Goal: Information Seeking & Learning: Learn about a topic

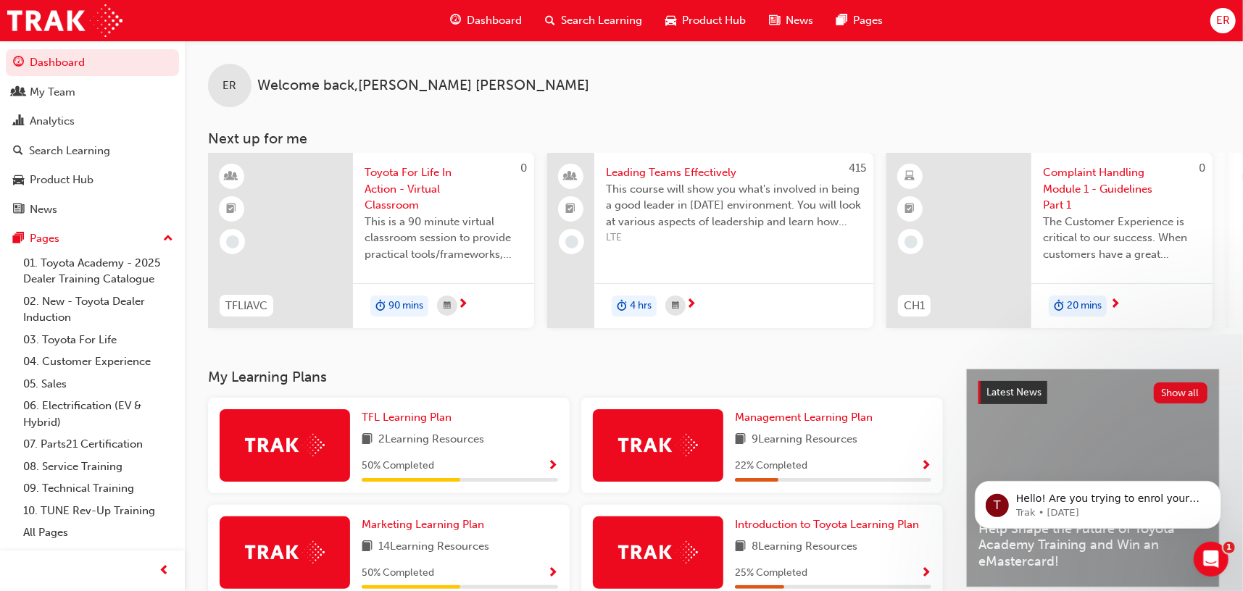
click at [1218, 18] on span "ER" at bounding box center [1223, 20] width 14 height 17
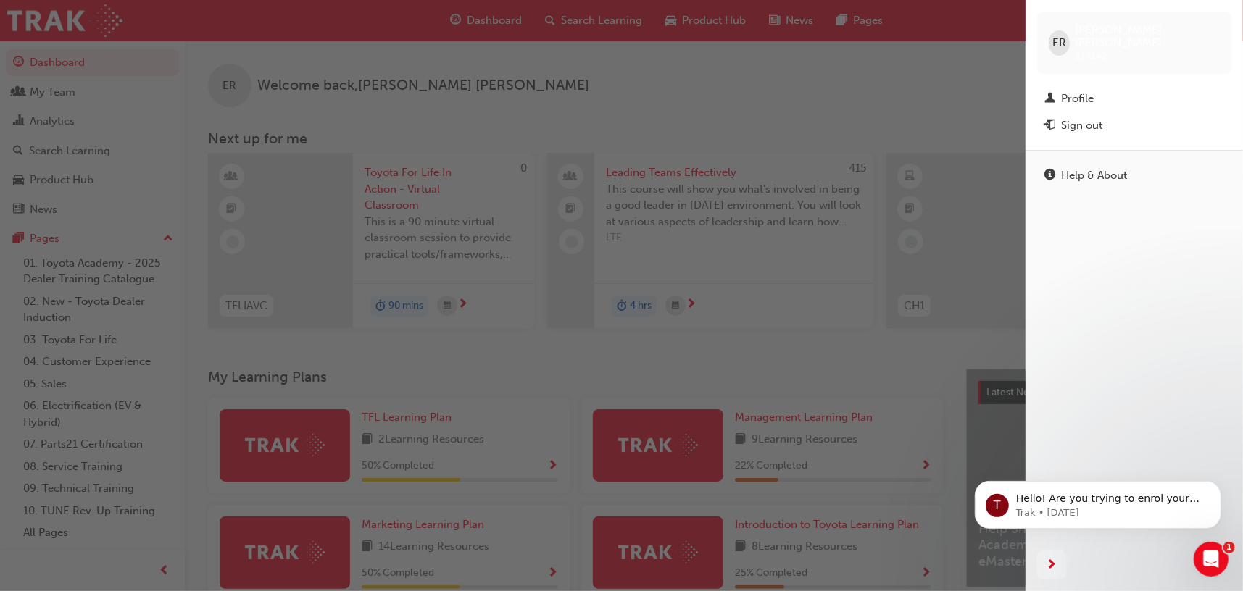
click at [777, 67] on div "button" at bounding box center [513, 295] width 1026 height 591
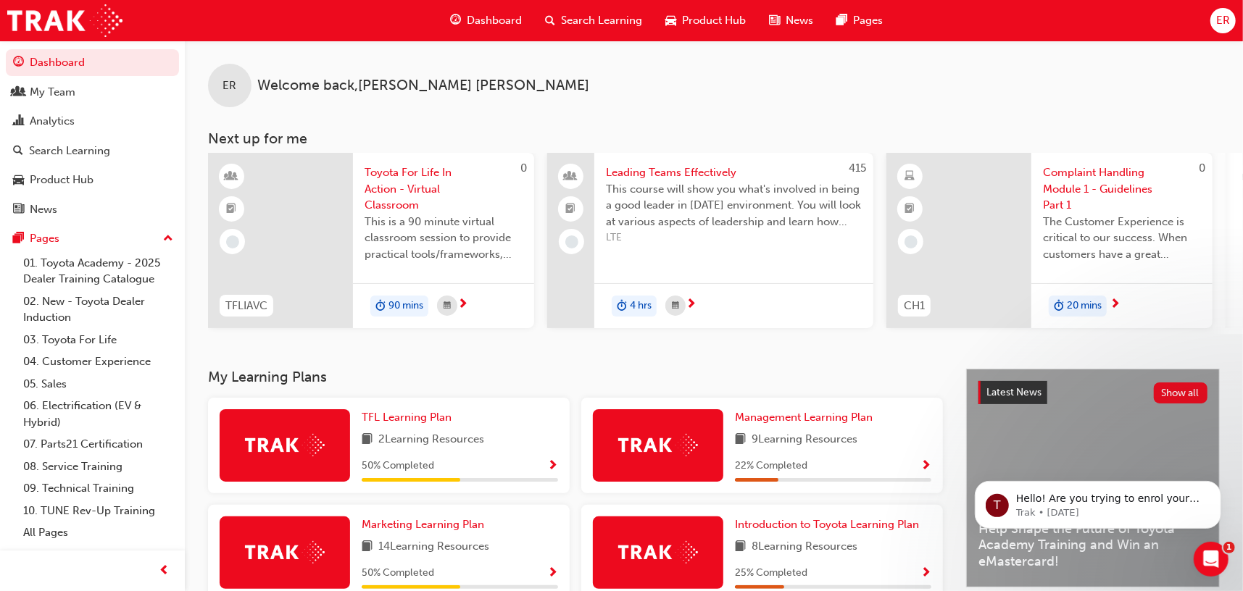
click at [494, 17] on span "Dashboard" at bounding box center [494, 20] width 55 height 17
click at [1226, 20] on span "ER" at bounding box center [1223, 20] width 14 height 17
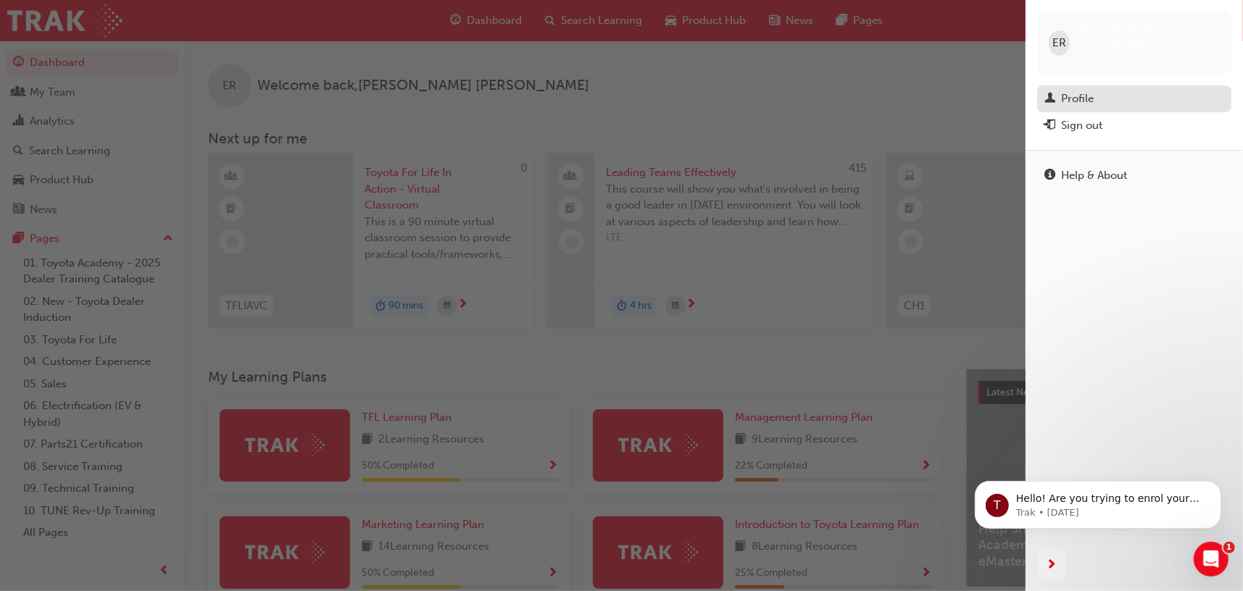
click at [1079, 91] on div "Profile" at bounding box center [1077, 99] width 33 height 17
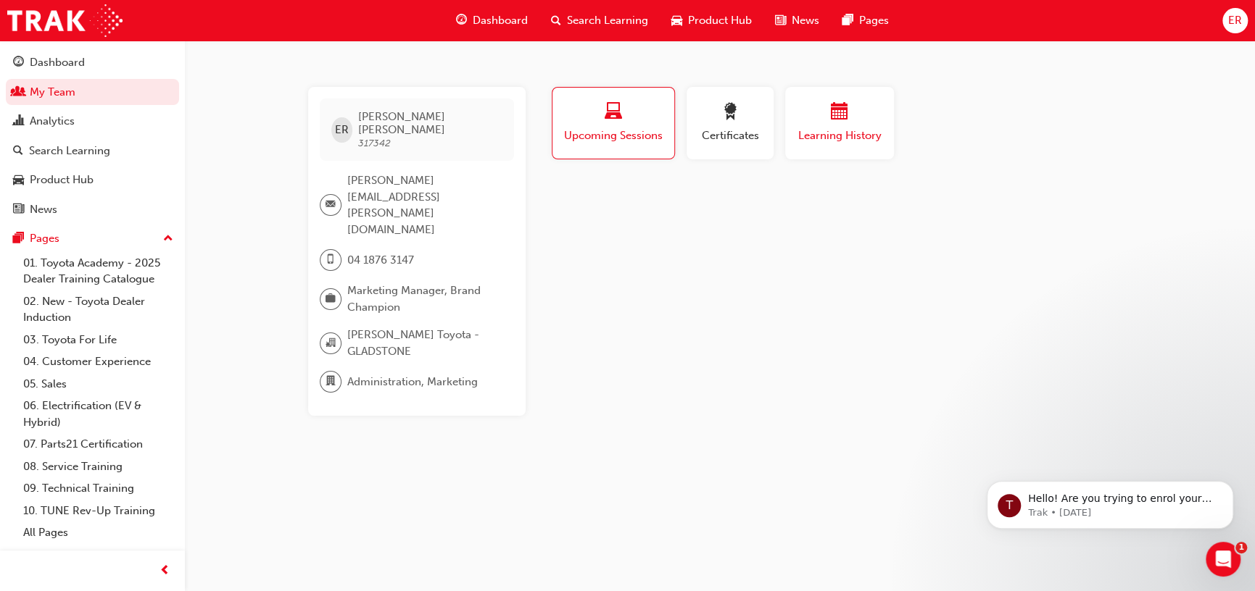
click at [868, 125] on div "Learning History" at bounding box center [839, 123] width 87 height 41
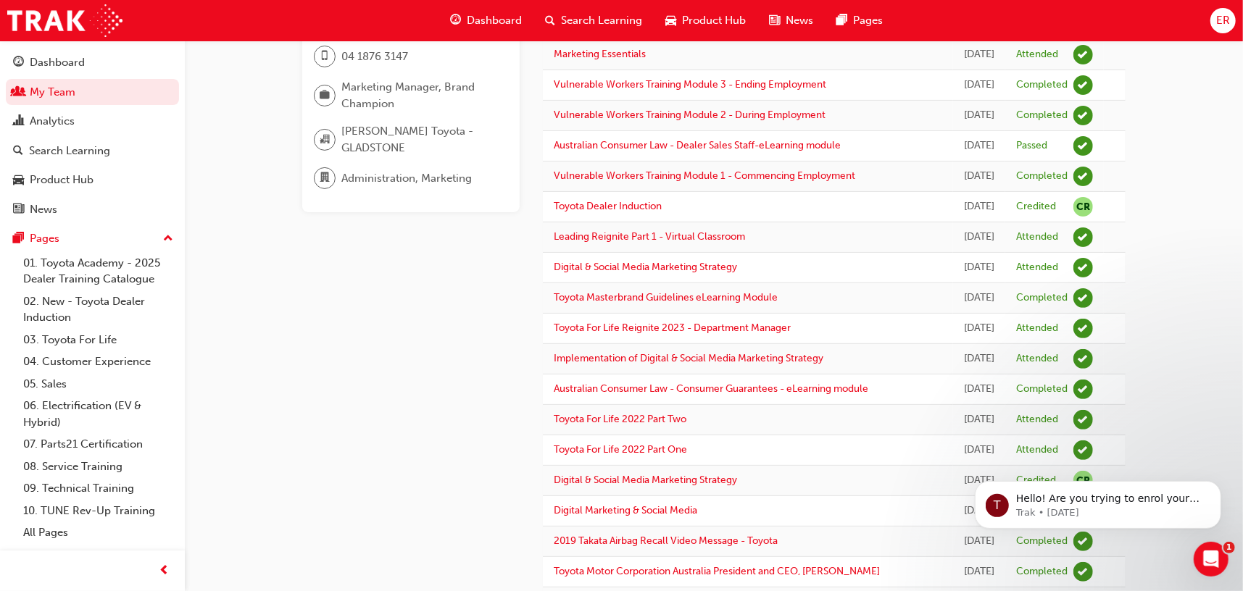
scroll to position [217, 0]
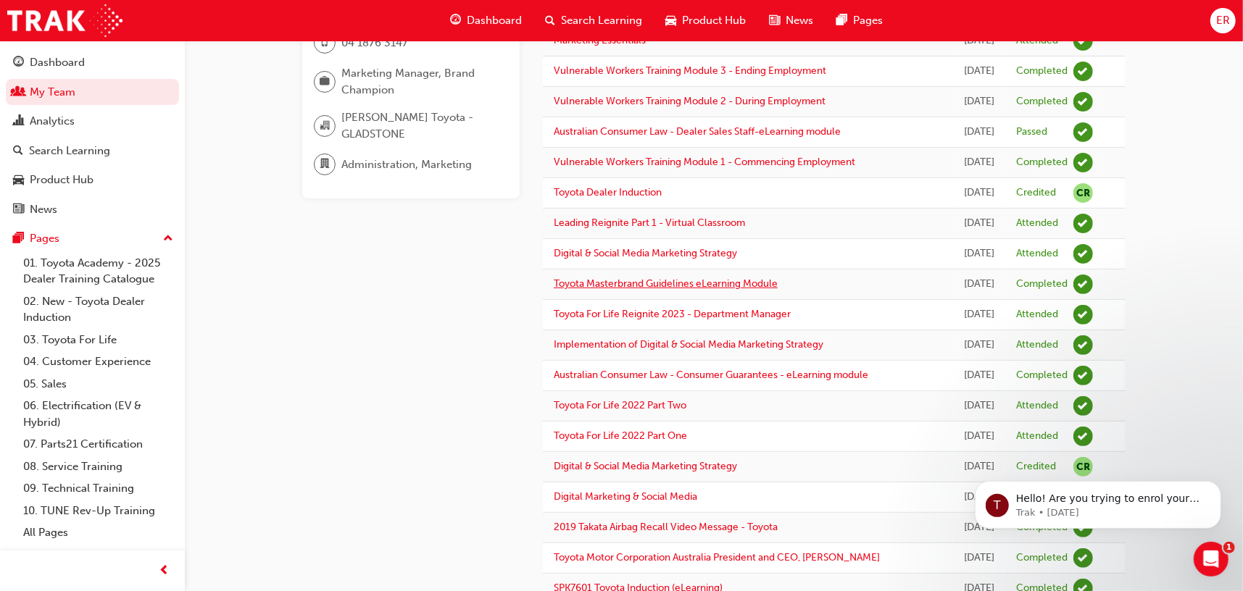
click at [681, 290] on link "Toyota Masterbrand Guidelines eLearning Module" at bounding box center [666, 284] width 224 height 12
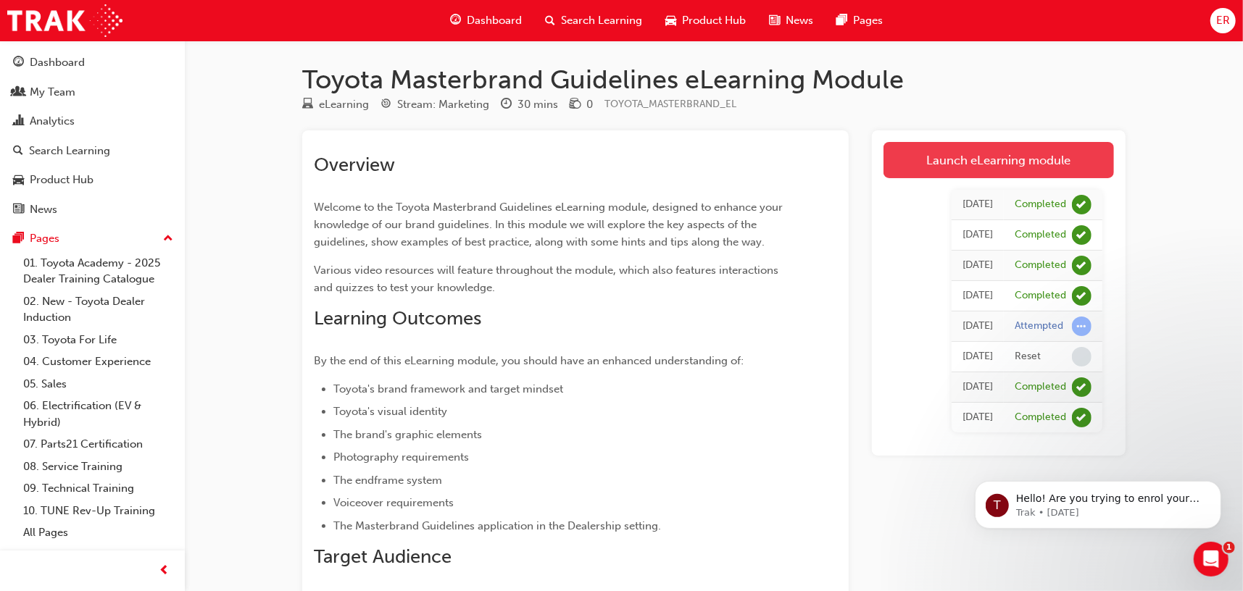
click at [981, 157] on link "Launch eLearning module" at bounding box center [998, 160] width 230 height 36
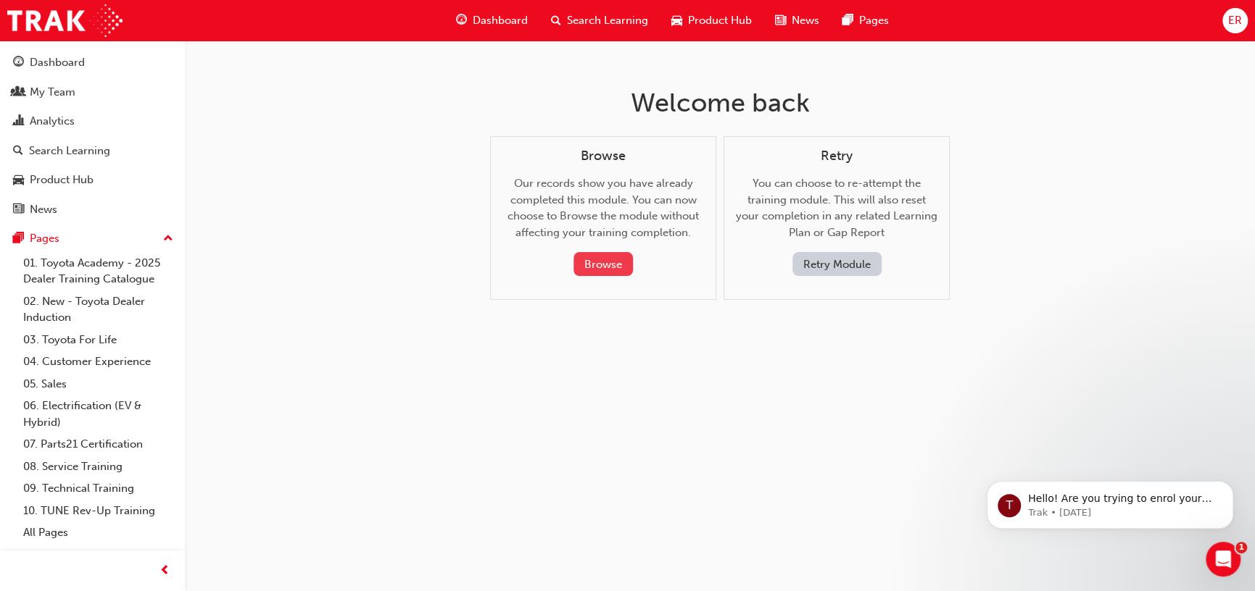
click at [591, 266] on button "Browse" at bounding box center [602, 264] width 59 height 24
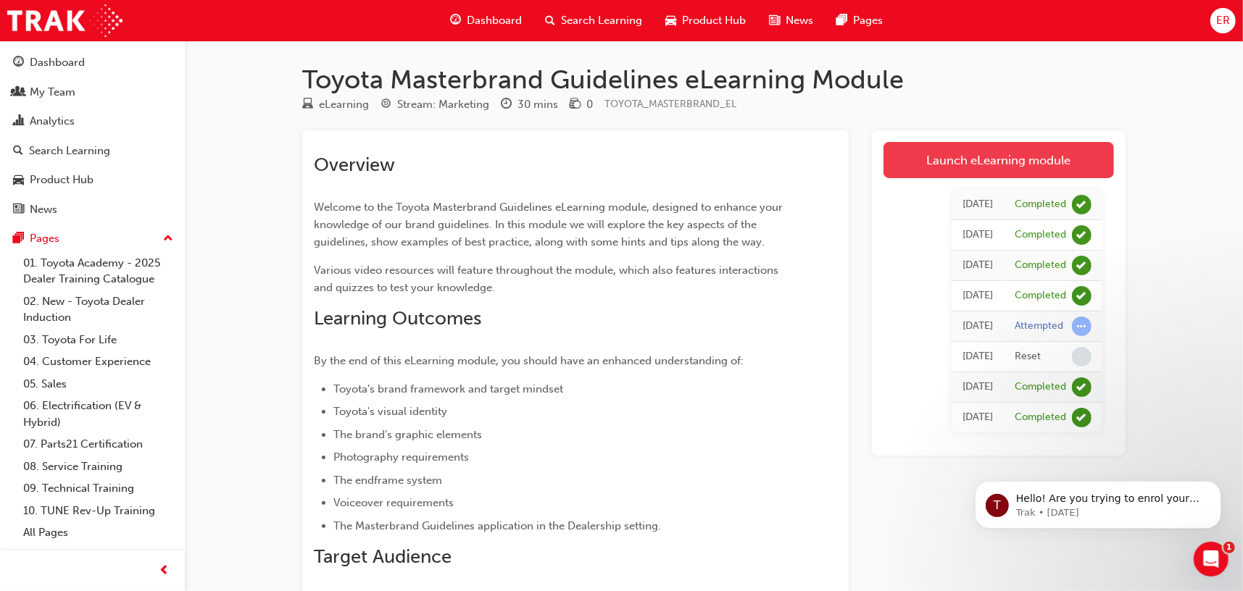
click at [944, 158] on link "Launch eLearning module" at bounding box center [998, 160] width 230 height 36
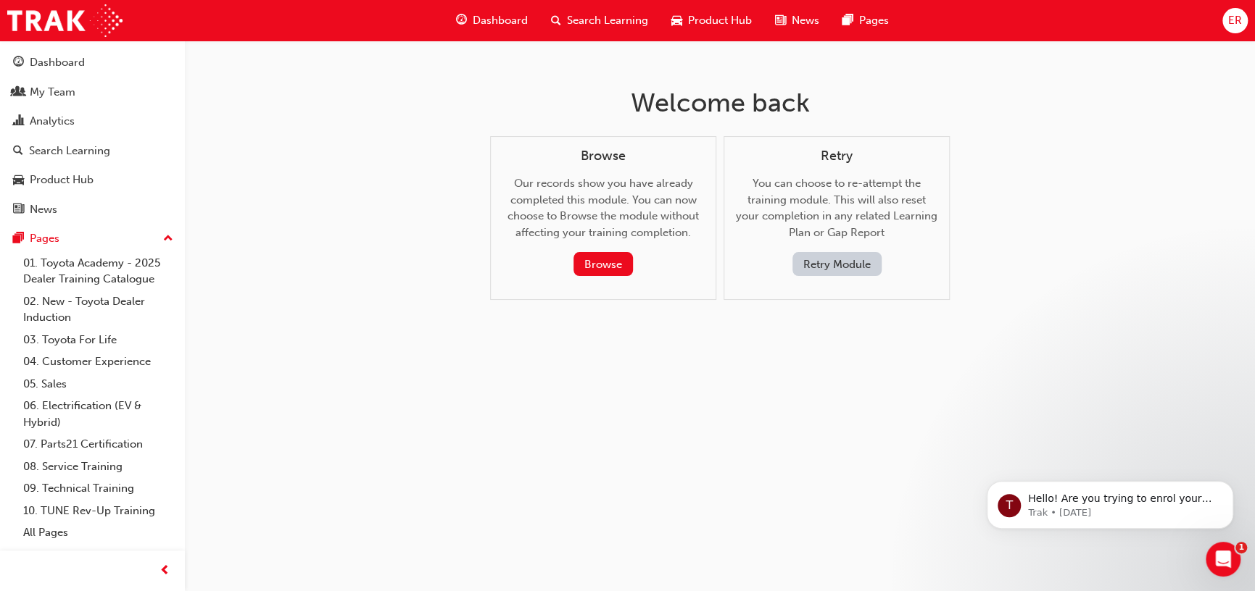
click at [853, 266] on button "Retry Module" at bounding box center [836, 264] width 89 height 24
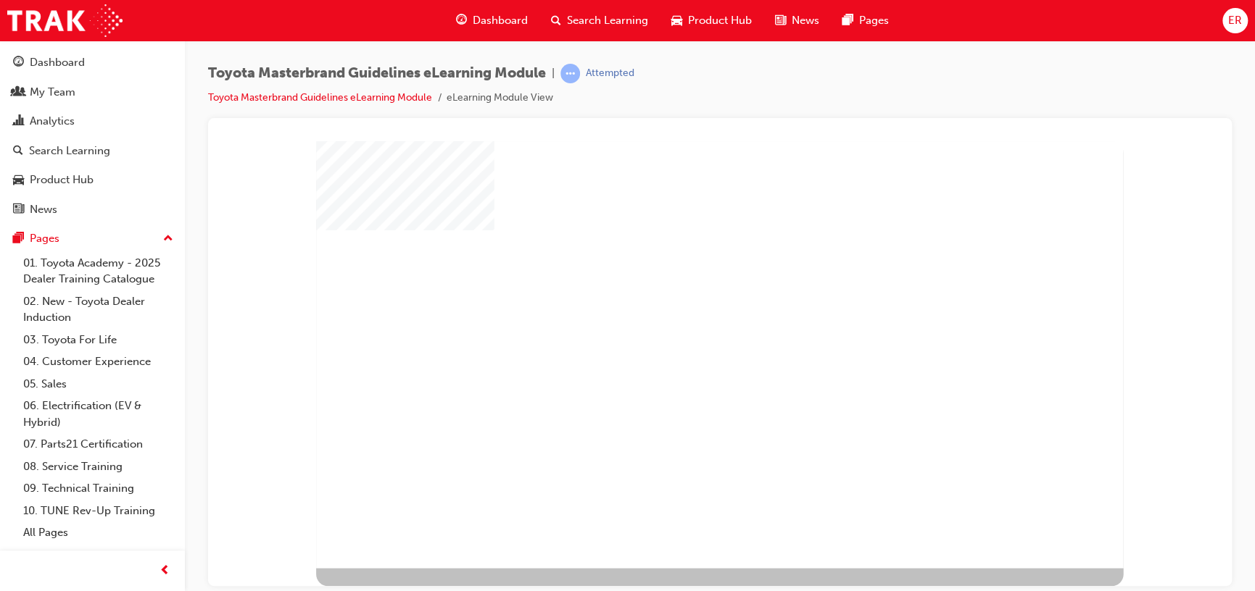
click at [685, 320] on div "play" at bounding box center [685, 320] width 0 height 0
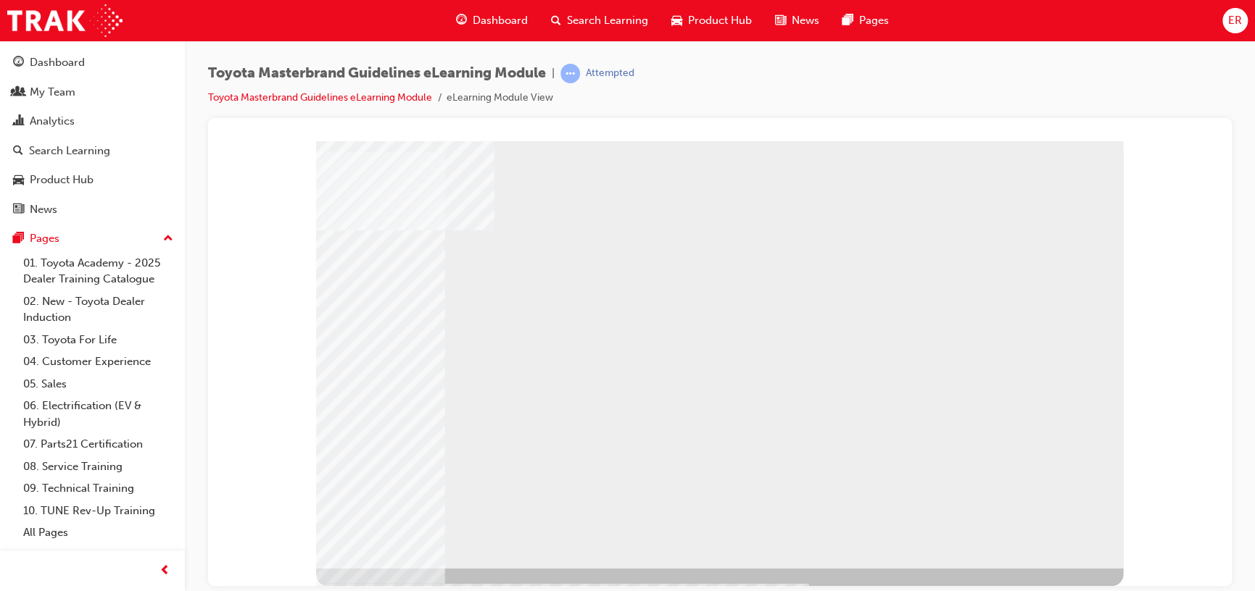
click at [391, 589] on div "NEXT Trigger this button to go to the next slide" at bounding box center [353, 599] width 75 height 21
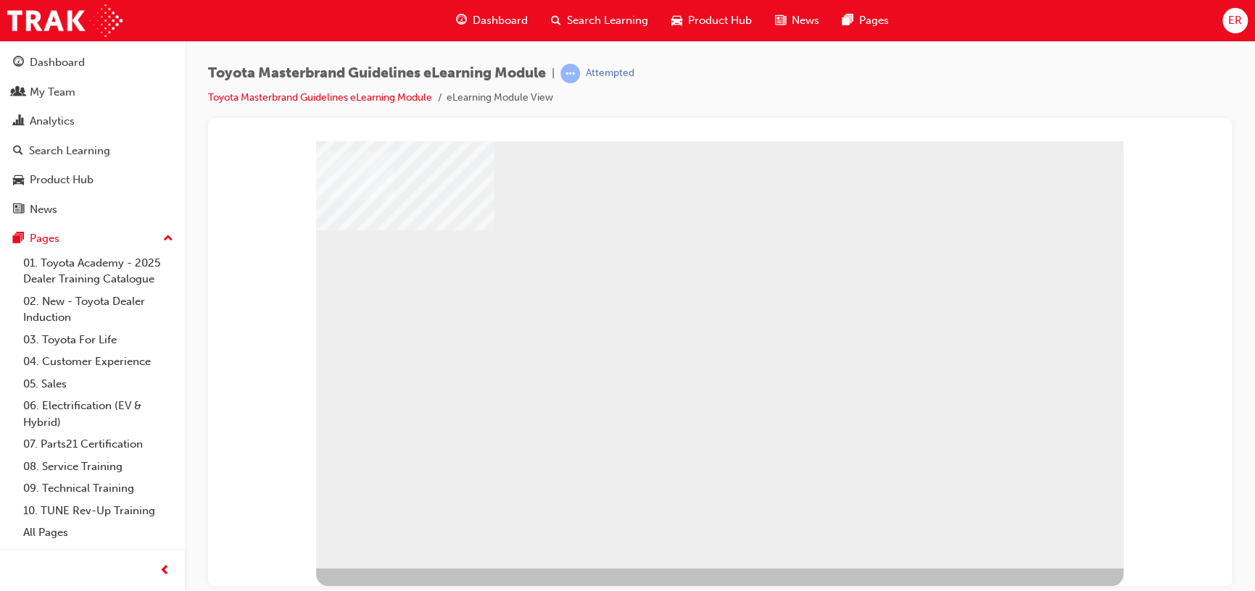
click at [391, 589] on div "NEXT Trigger this button to go to the next slide" at bounding box center [353, 599] width 75 height 21
